Goal: Use online tool/utility

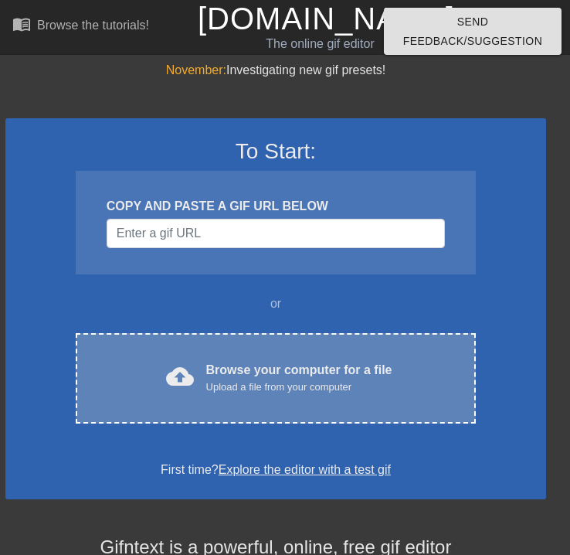
click at [262, 384] on div "Upload a file from your computer" at bounding box center [299, 386] width 186 height 15
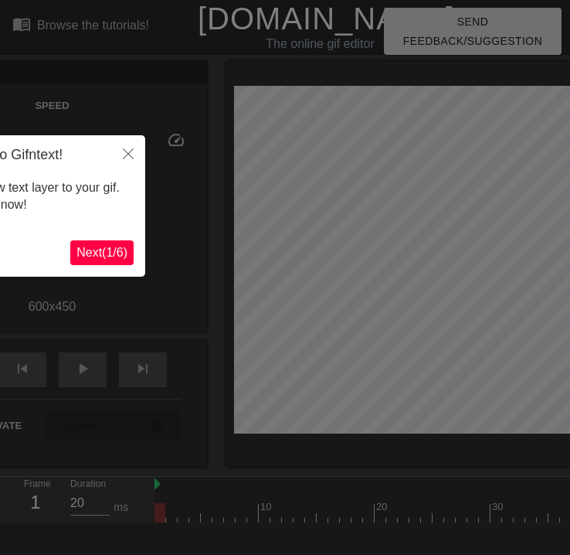
scroll to position [38, 0]
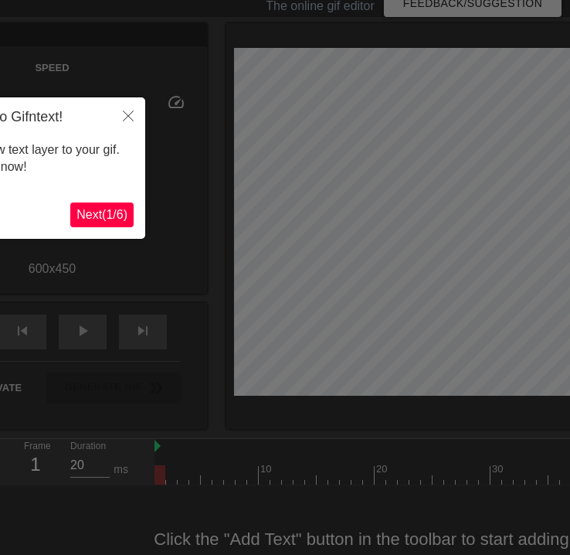
click at [108, 225] on button "Next ( 1 / 6 )" at bounding box center [101, 214] width 63 height 25
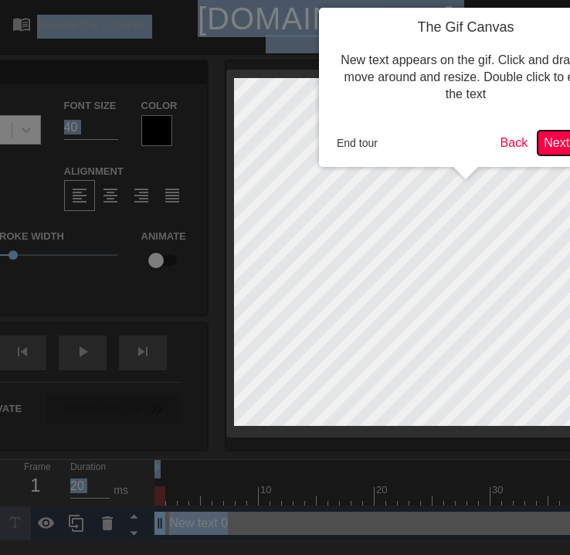
click at [546, 151] on button "Next ( 2 / 6 )" at bounding box center [569, 143] width 63 height 25
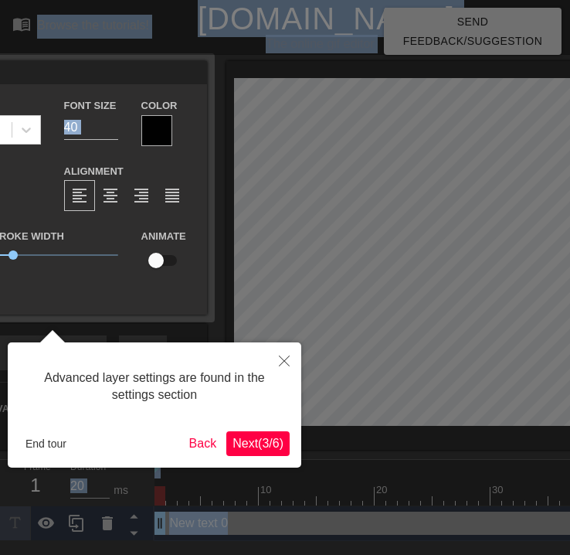
click at [249, 442] on span "Next ( 3 / 6 )" at bounding box center [258, 442] width 51 height 13
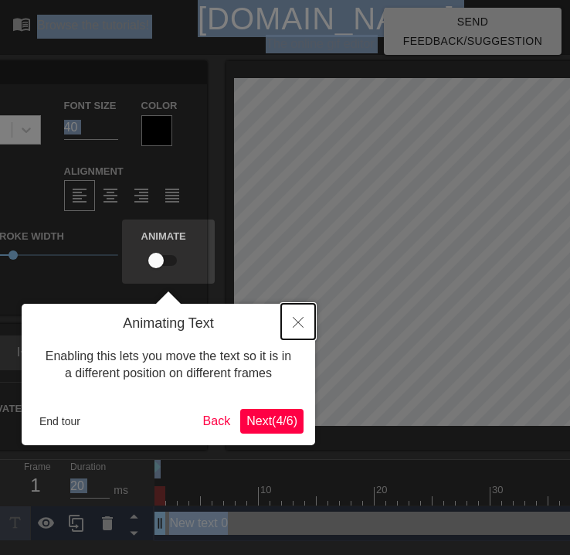
click at [301, 320] on icon "Close" at bounding box center [298, 322] width 11 height 11
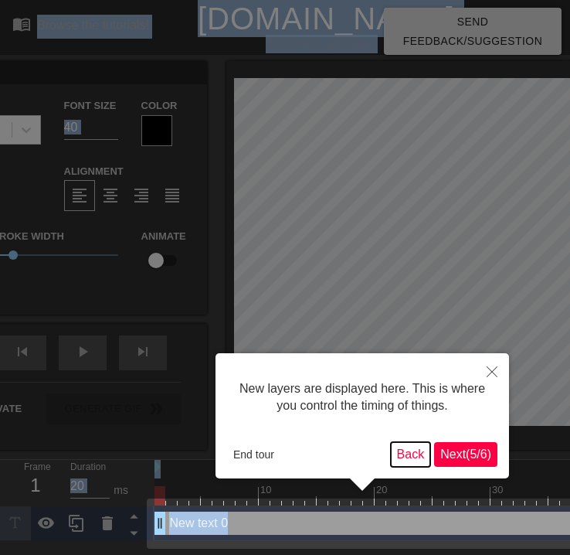
click at [395, 442] on button "Back" at bounding box center [411, 454] width 40 height 25
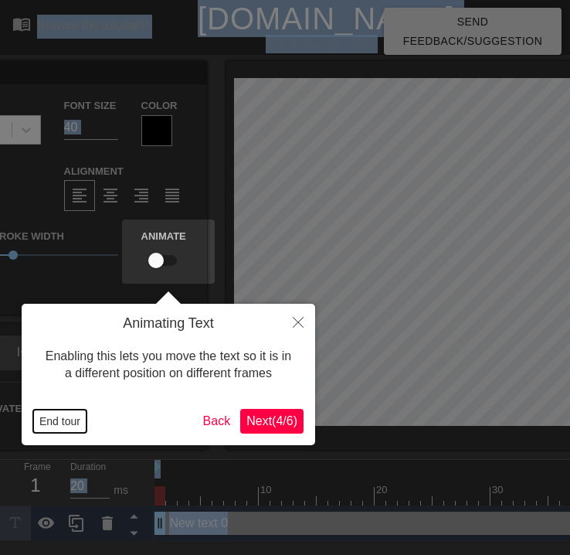
click at [57, 423] on button "End tour" at bounding box center [59, 420] width 53 height 23
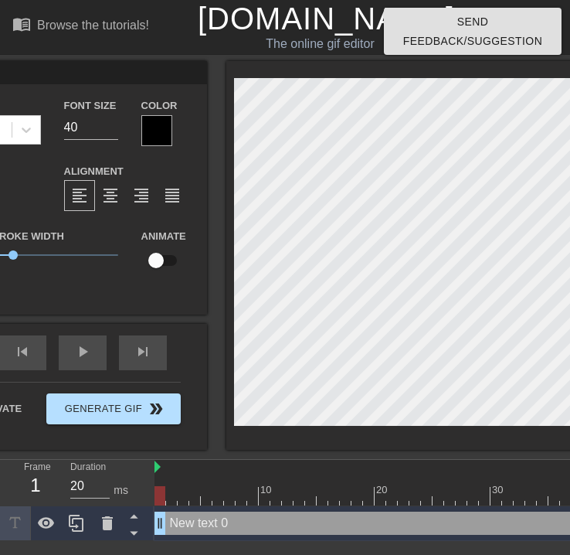
type input "New ext 0"
type textarea "New ext 0"
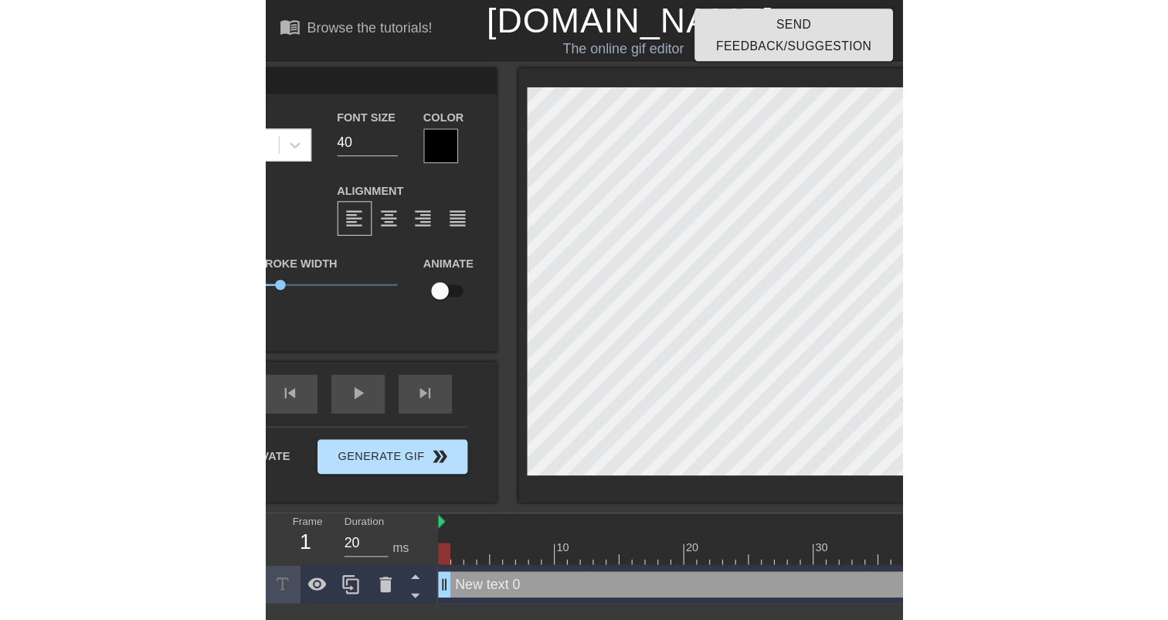
scroll to position [0, 1]
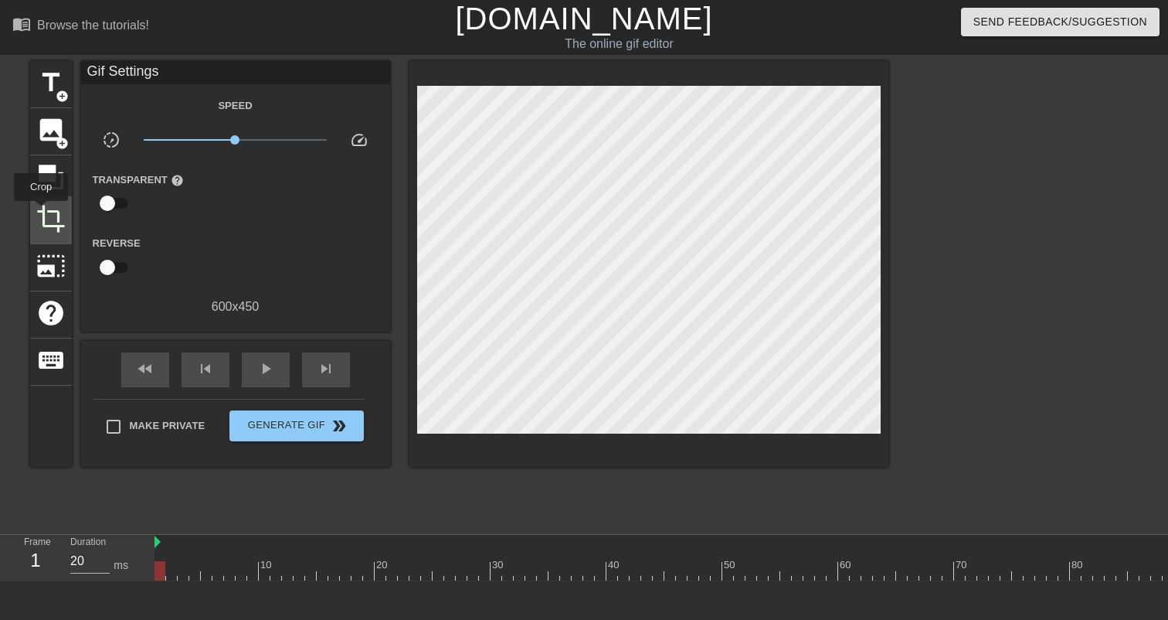
click at [42, 212] on span "crop" at bounding box center [50, 218] width 29 height 29
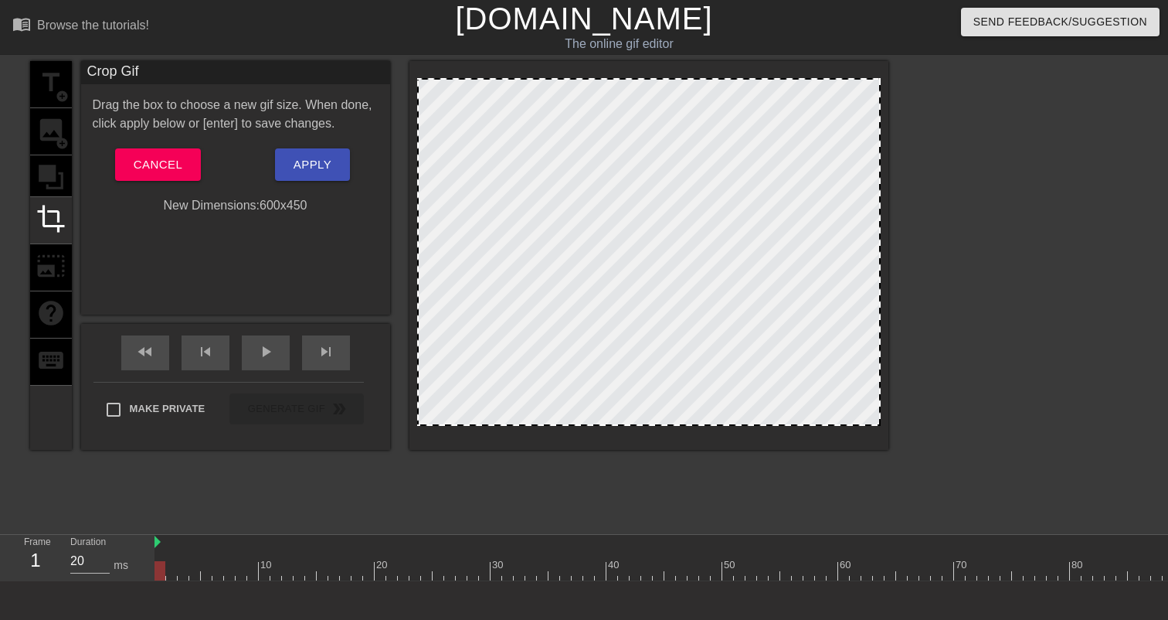
click at [416, 220] on div at bounding box center [648, 255] width 479 height 389
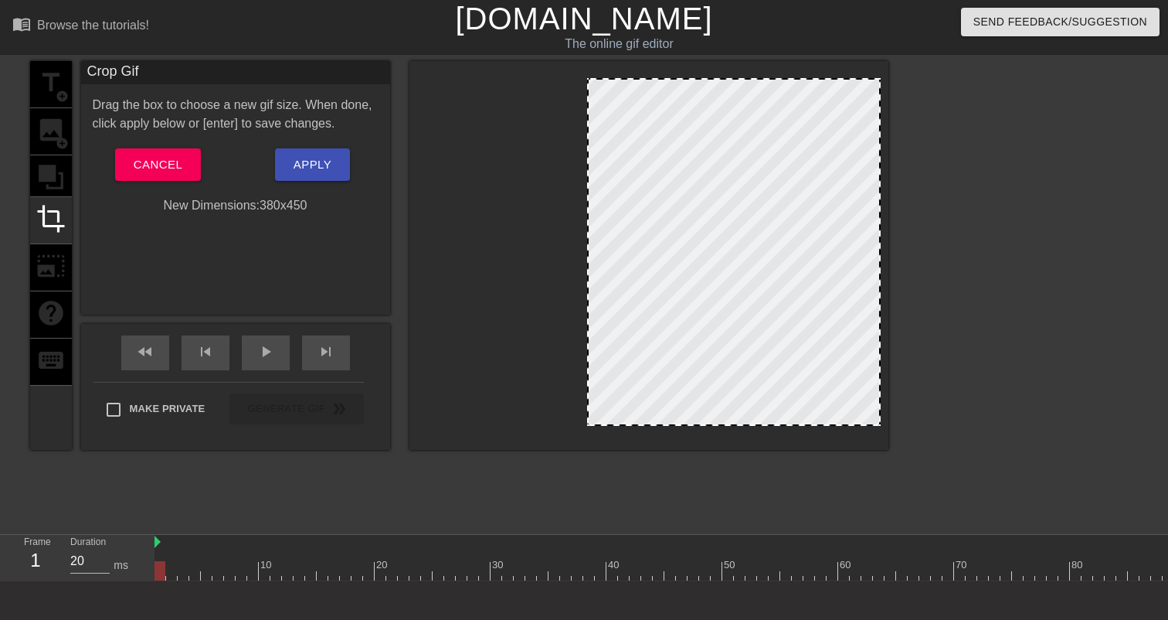
drag, startPoint x: 419, startPoint y: 222, endPoint x: 589, endPoint y: 249, distance: 172.0
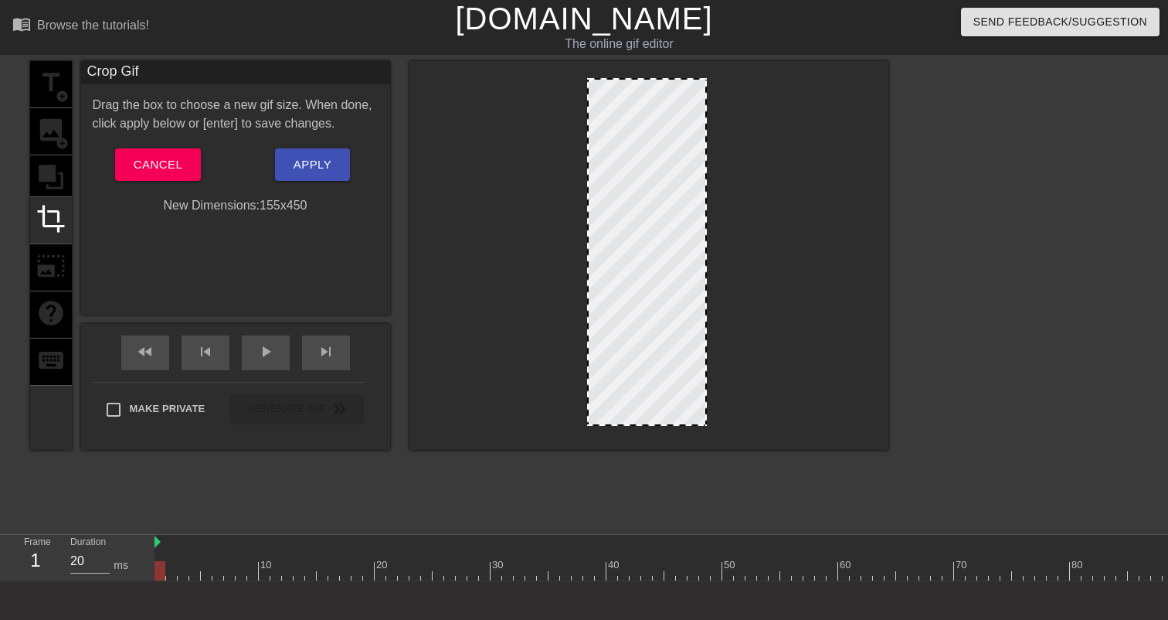
drag, startPoint x: 880, startPoint y: 267, endPoint x: 706, endPoint y: 301, distance: 177.1
click at [569, 301] on div at bounding box center [705, 252] width 8 height 345
drag, startPoint x: 630, startPoint y: 426, endPoint x: 656, endPoint y: 332, distance: 96.9
click at [569, 332] on div at bounding box center [648, 255] width 479 height 389
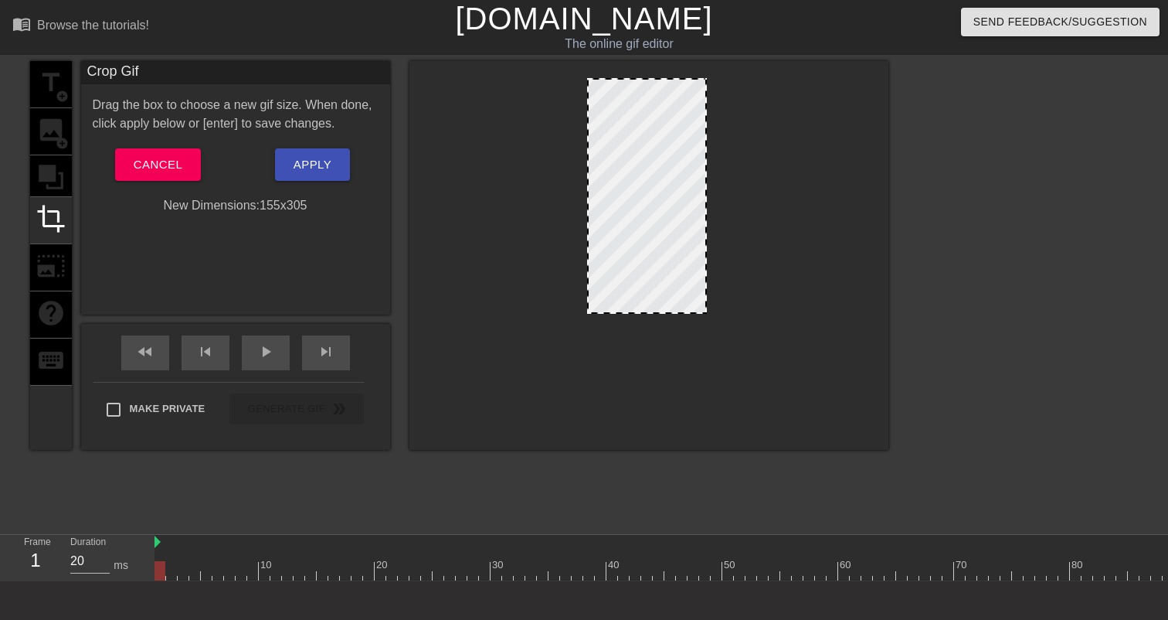
drag, startPoint x: 658, startPoint y: 423, endPoint x: 658, endPoint y: 311, distance: 112.0
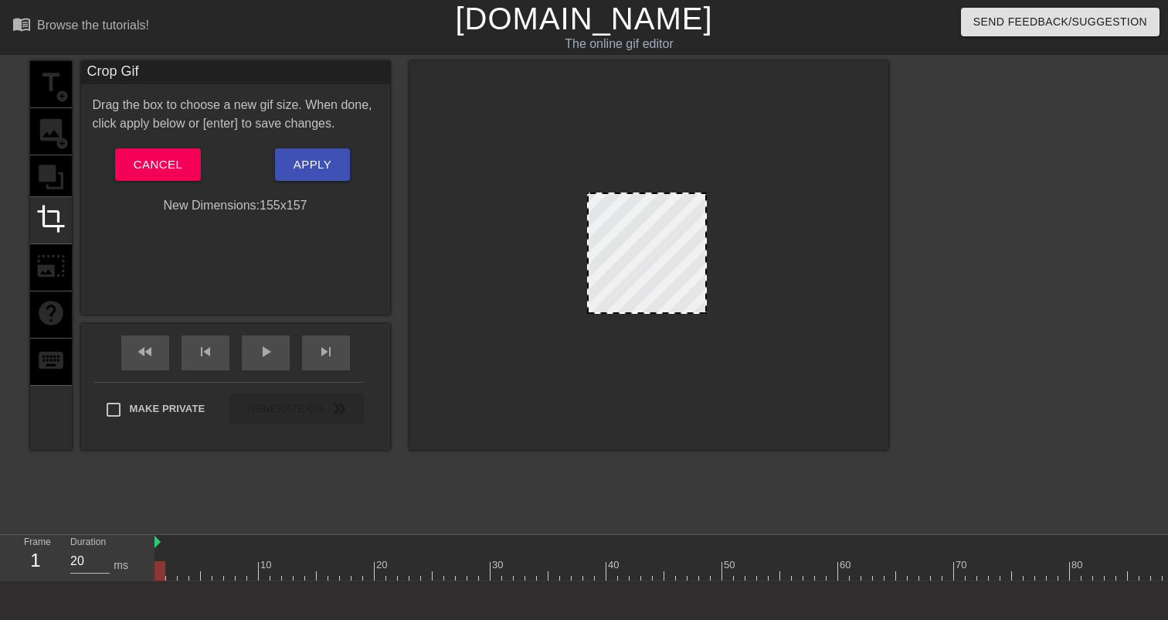
drag, startPoint x: 657, startPoint y: 80, endPoint x: 666, endPoint y: 195, distance: 114.7
click at [256, 347] on div "play_arrow" at bounding box center [266, 352] width 48 height 35
click at [569, 268] on div at bounding box center [647, 251] width 119 height 119
click at [315, 164] on span "Apply" at bounding box center [313, 165] width 38 height 20
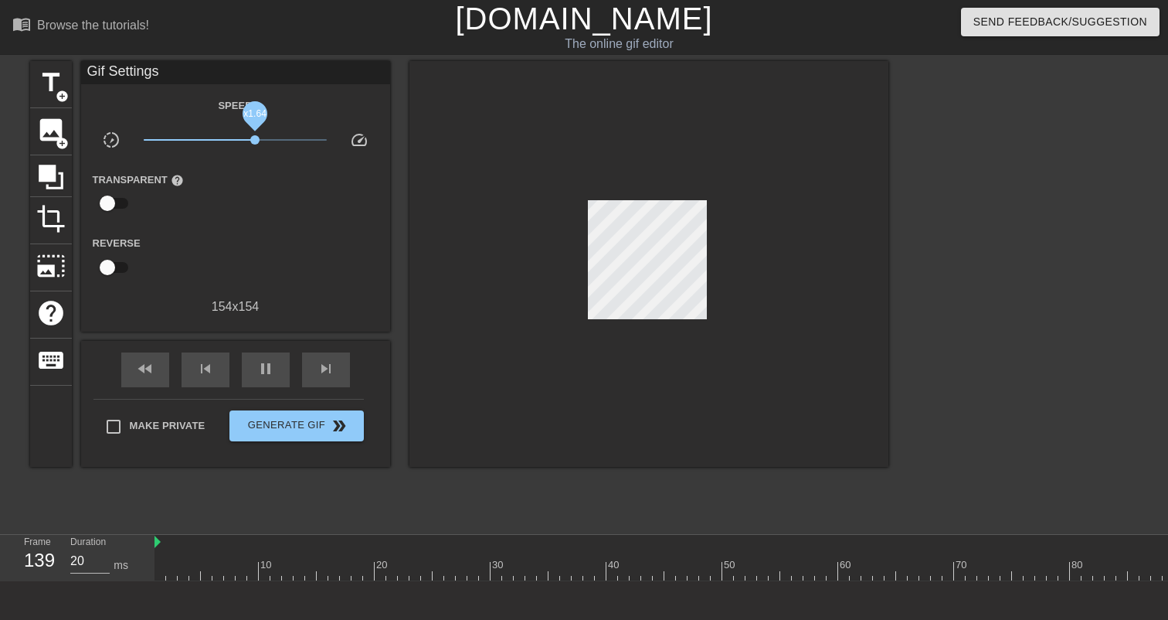
drag, startPoint x: 239, startPoint y: 141, endPoint x: 255, endPoint y: 139, distance: 16.3
click at [255, 139] on span "x1.64" at bounding box center [254, 139] width 9 height 9
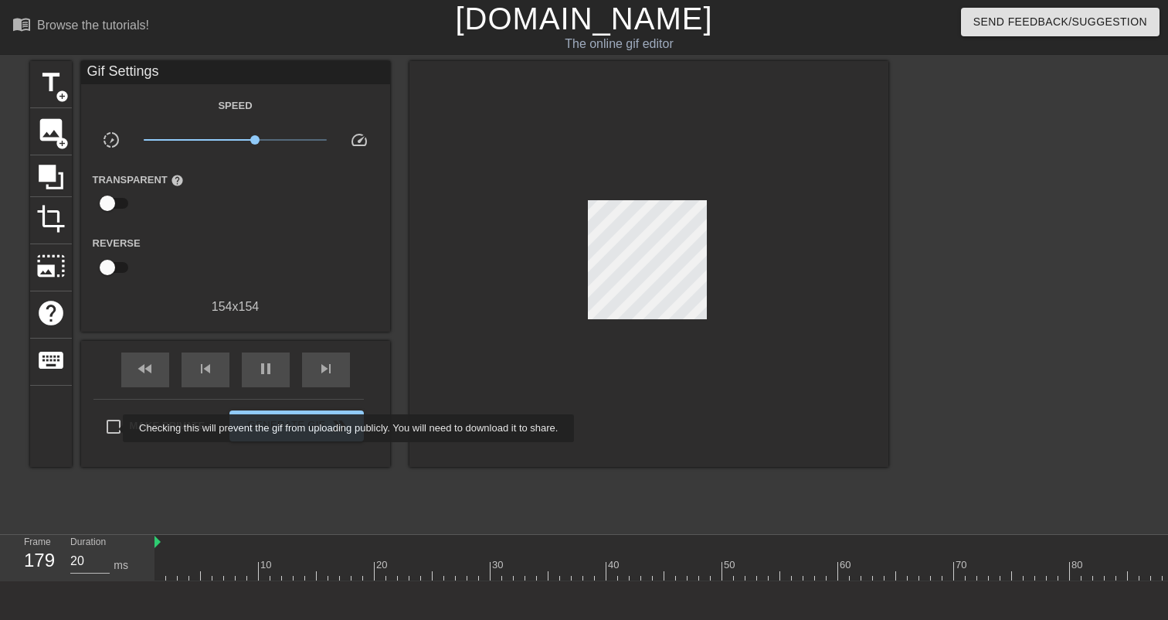
click at [113, 428] on input "Make Private" at bounding box center [113, 426] width 32 height 32
checkbox input "true"
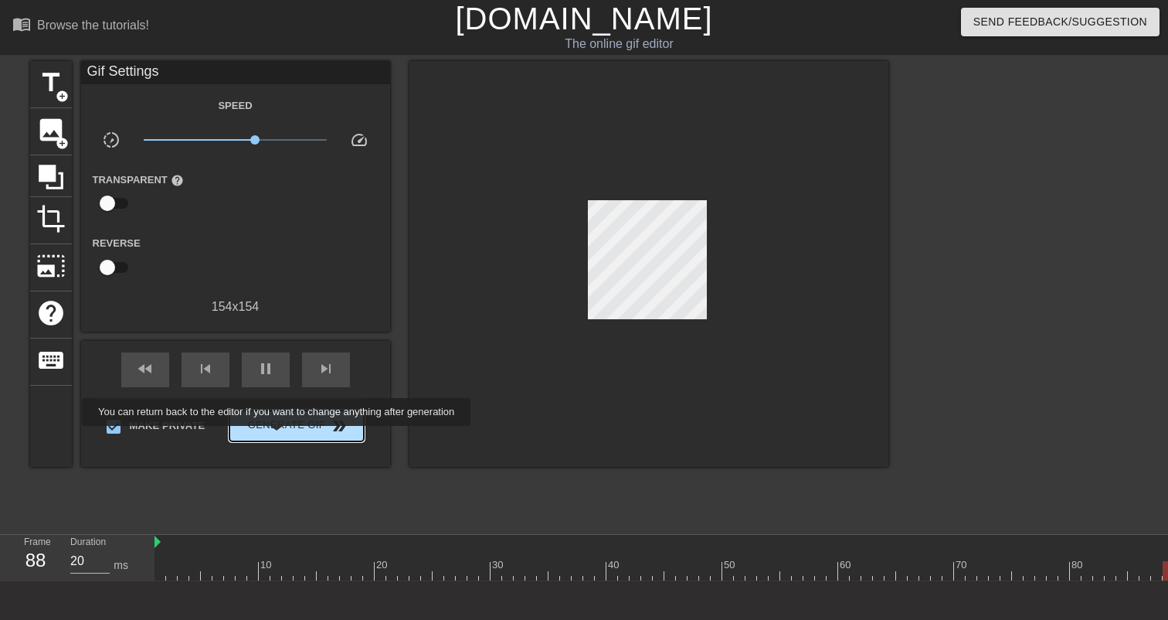
click at [287, 436] on button "Generate Gif double_arrow" at bounding box center [296, 425] width 134 height 31
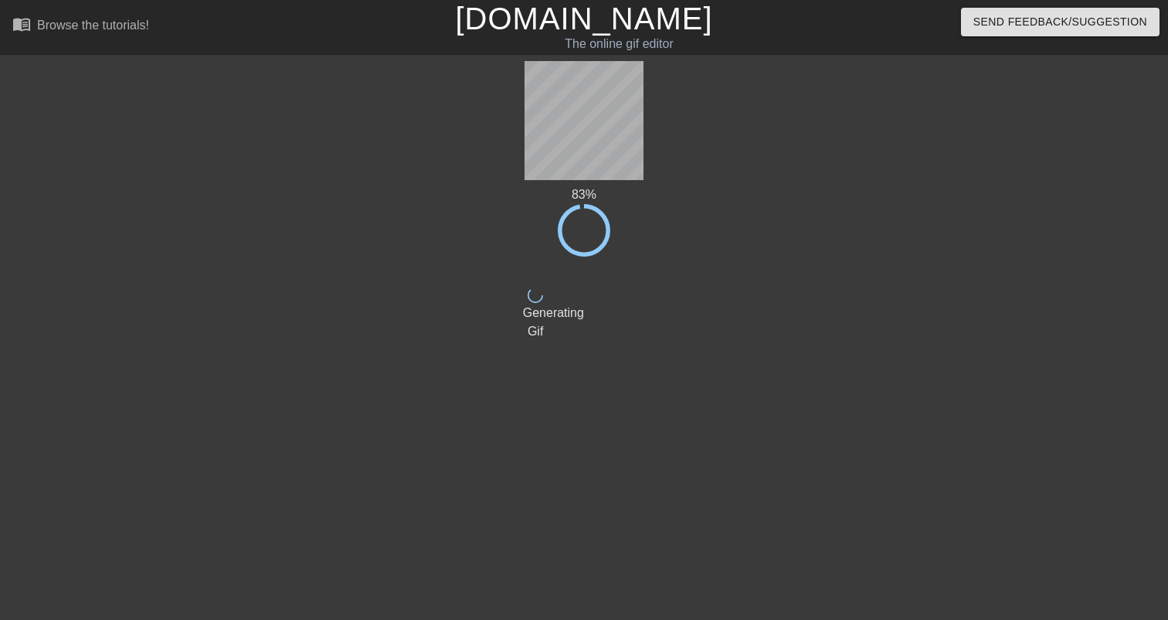
click at [569, 168] on div at bounding box center [780, 293] width 232 height 464
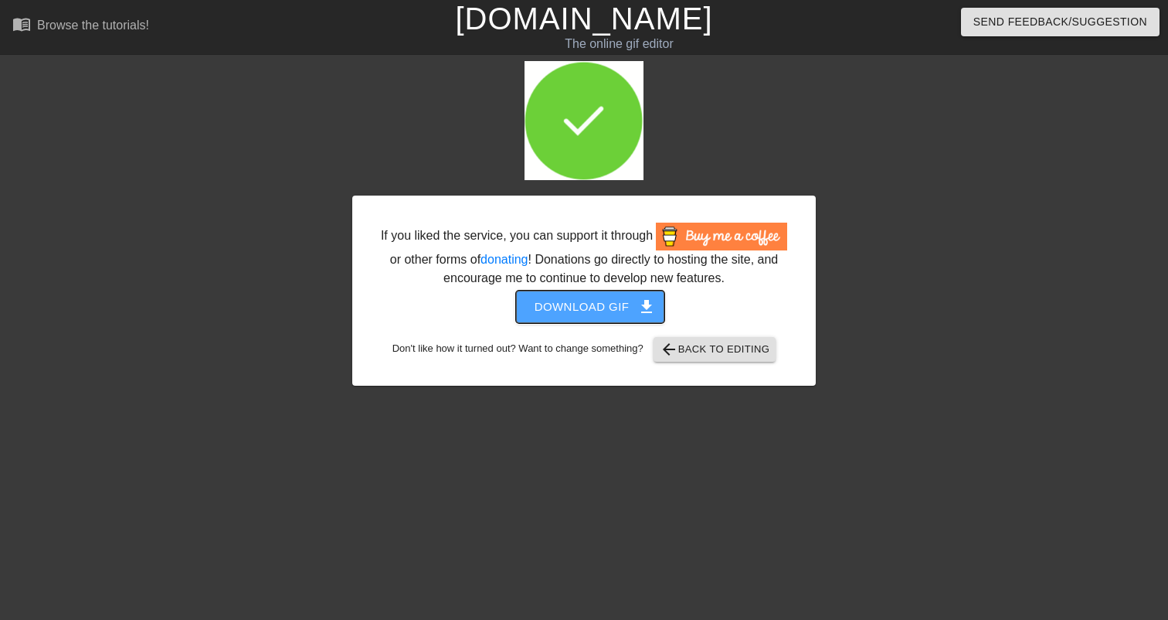
click at [569, 317] on span "Download gif get_app" at bounding box center [591, 307] width 112 height 20
